Goal: Task Accomplishment & Management: Use online tool/utility

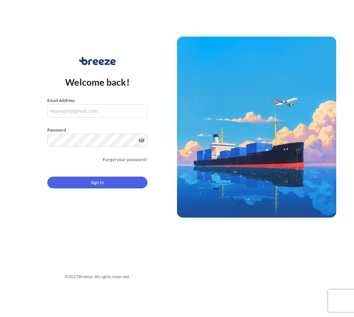
type input "[EMAIL_ADDRESS][DOMAIN_NAME]"
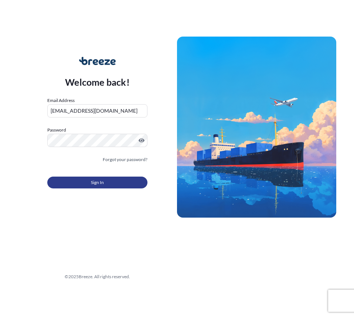
click at [100, 181] on span "Sign In" at bounding box center [97, 182] width 13 height 7
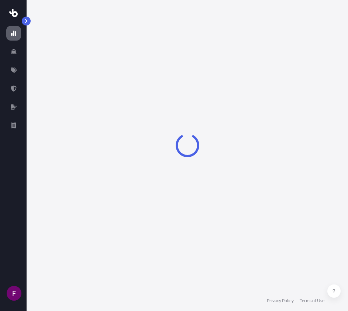
select select "2025"
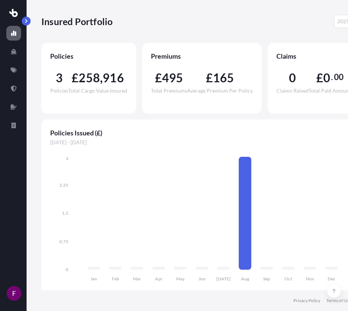
scroll to position [6, 0]
click at [13, 68] on icon at bounding box center [14, 70] width 6 height 5
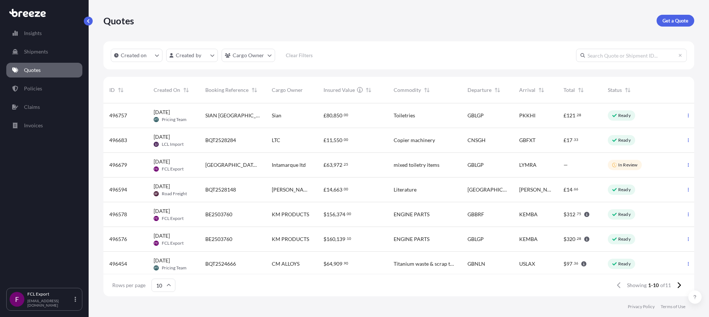
scroll to position [192, 586]
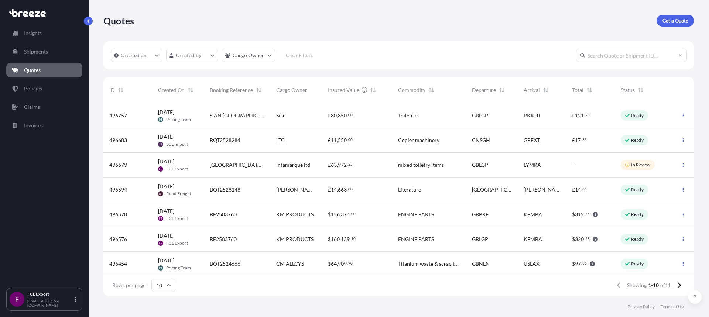
click at [275, 297] on footer "Privacy Policy Terms of Use" at bounding box center [399, 307] width 621 height 21
